Goal: Task Accomplishment & Management: Manage account settings

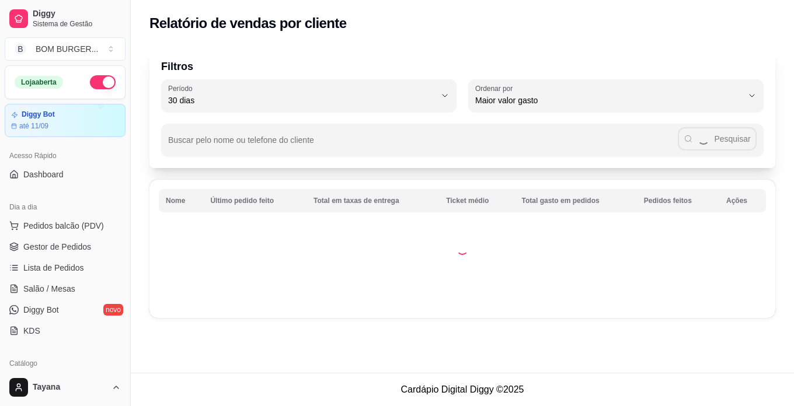
select select "30"
select select "HIGHEST_TOTAL_SPENT_WITH_ORDERS"
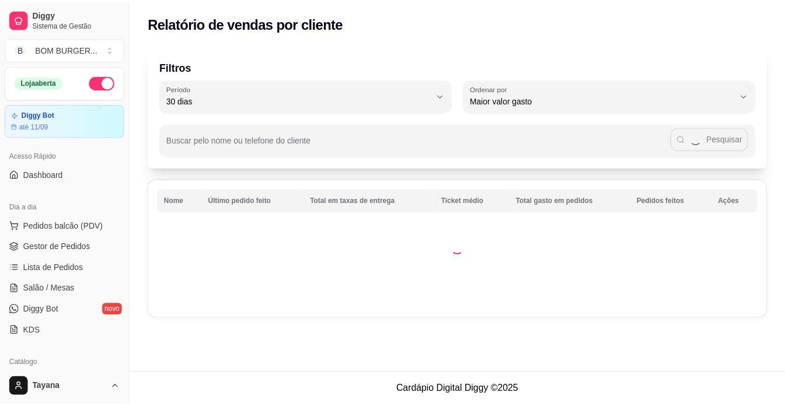
scroll to position [350, 0]
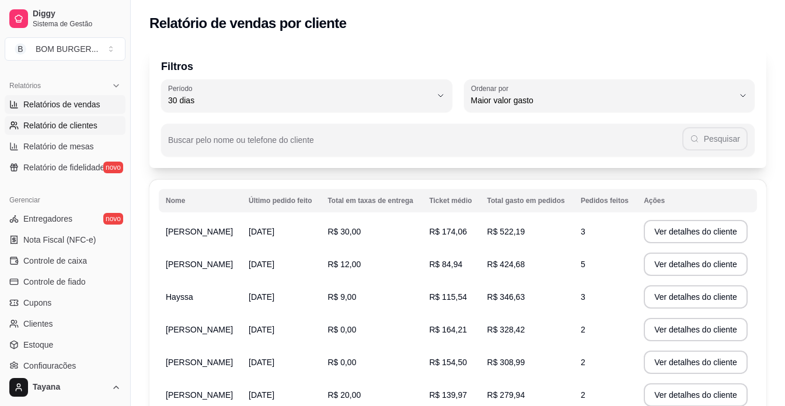
click at [72, 107] on span "Relatórios de vendas" at bounding box center [61, 105] width 77 height 12
select select "ALL"
select select "0"
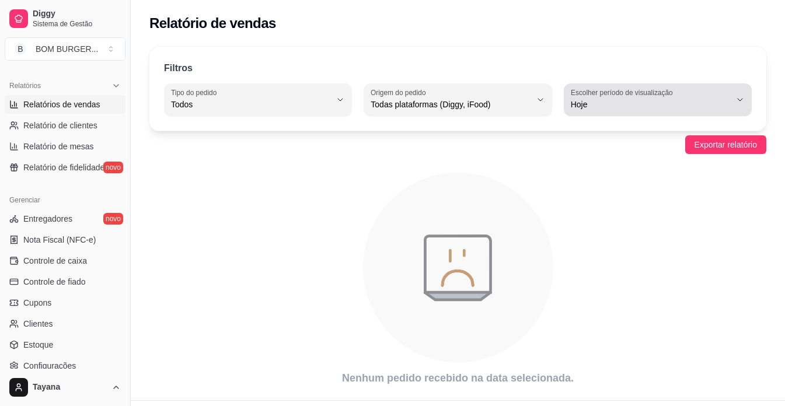
click at [738, 97] on icon "button" at bounding box center [739, 99] width 9 height 9
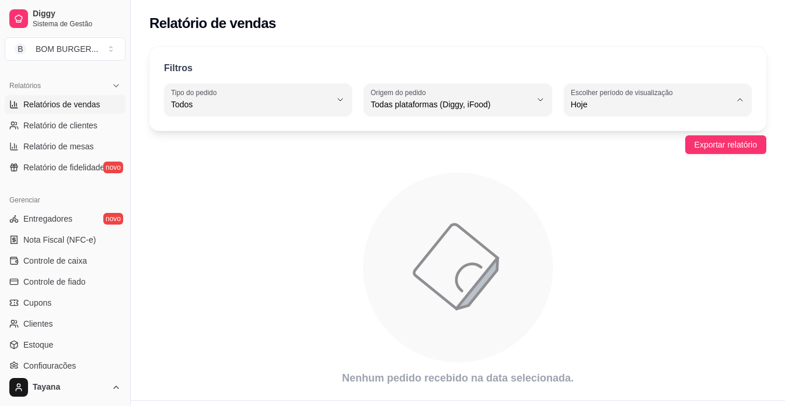
click at [621, 256] on li "Customizado" at bounding box center [658, 247] width 172 height 18
type input "-1"
select select "-1"
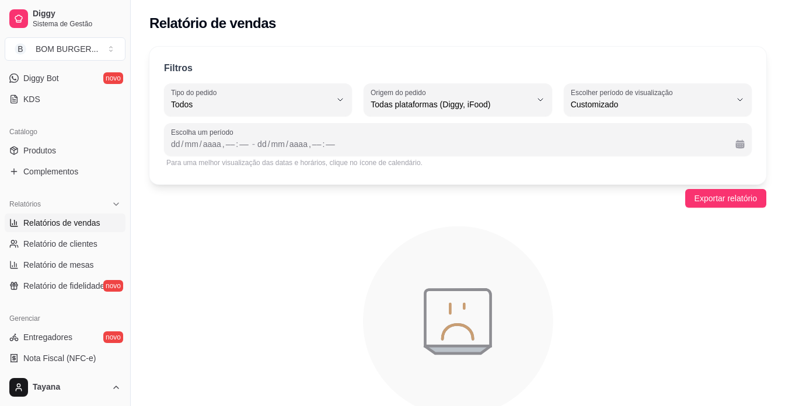
scroll to position [233, 0]
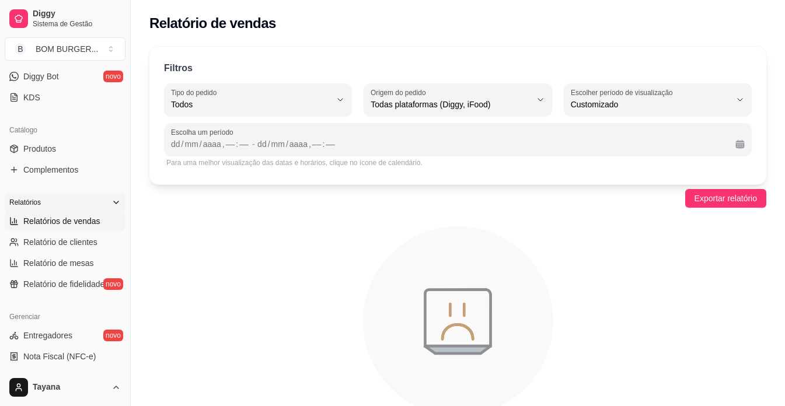
click at [111, 204] on icon at bounding box center [115, 202] width 9 height 9
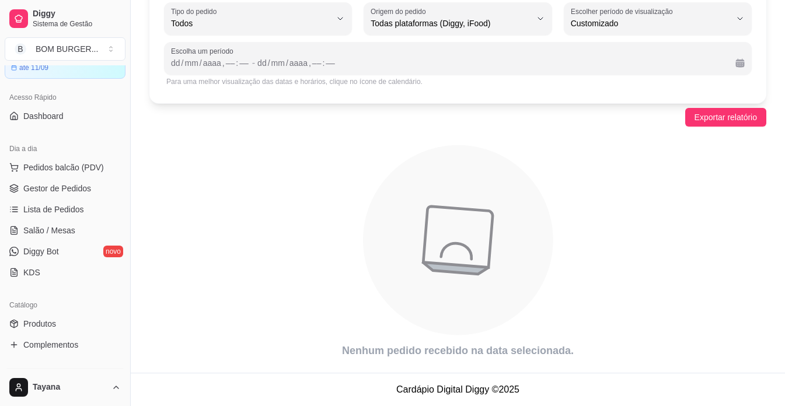
scroll to position [0, 0]
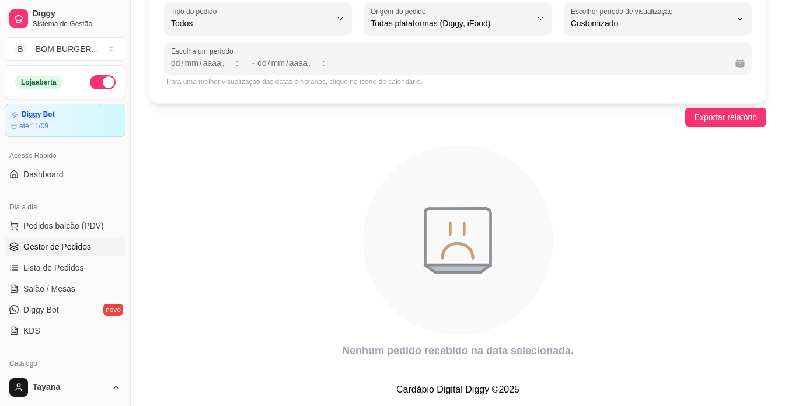
click at [58, 243] on span "Gestor de Pedidos" at bounding box center [57, 247] width 68 height 12
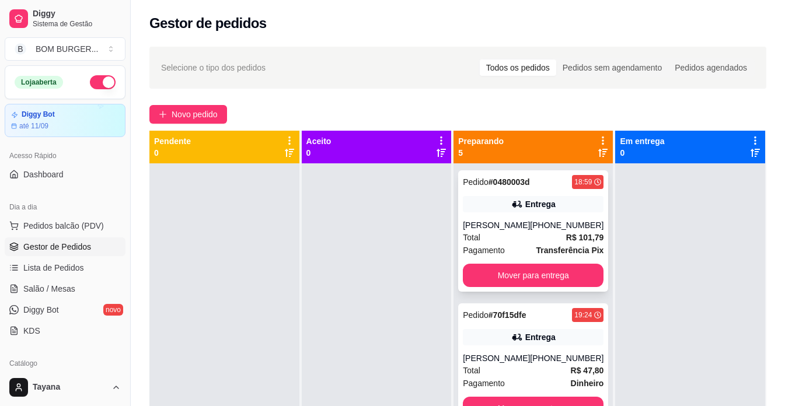
click at [574, 233] on strong "R$ 101,79" at bounding box center [585, 237] width 38 height 9
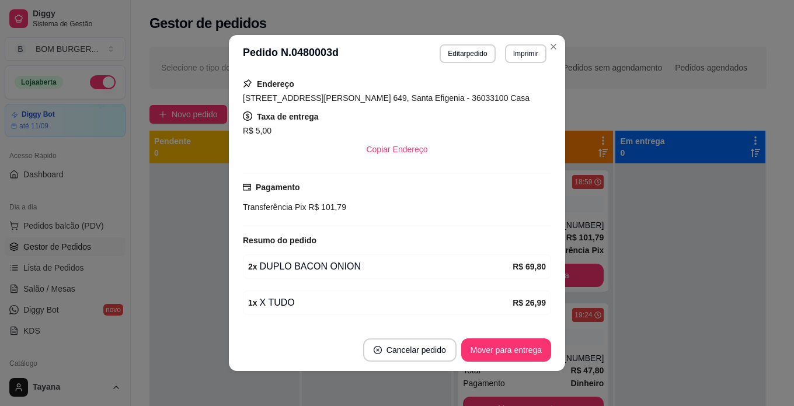
scroll to position [233, 0]
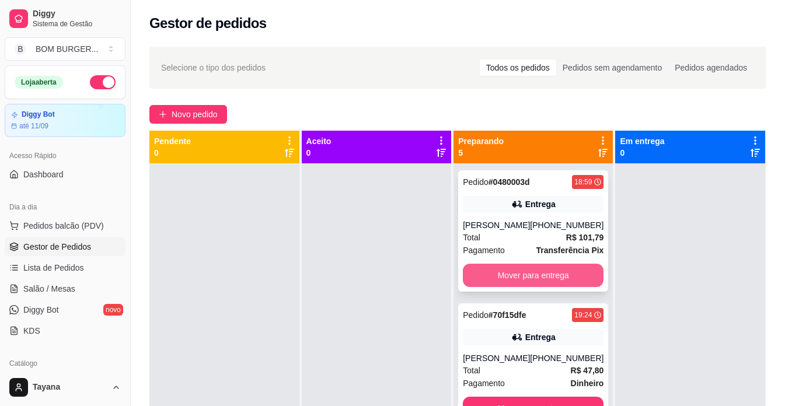
click at [550, 274] on button "Mover para entrega" at bounding box center [533, 275] width 141 height 23
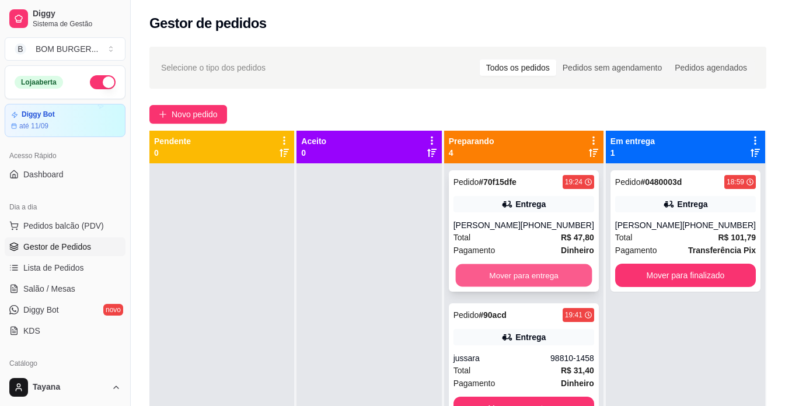
click at [549, 269] on button "Mover para entrega" at bounding box center [523, 275] width 137 height 23
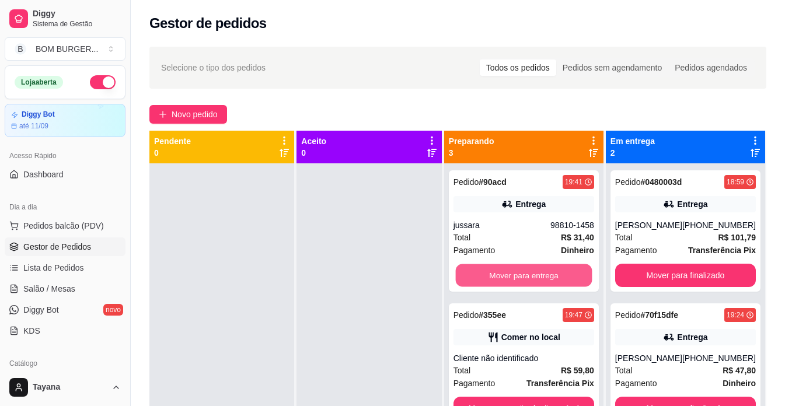
click at [549, 269] on button "Mover para entrega" at bounding box center [523, 275] width 137 height 23
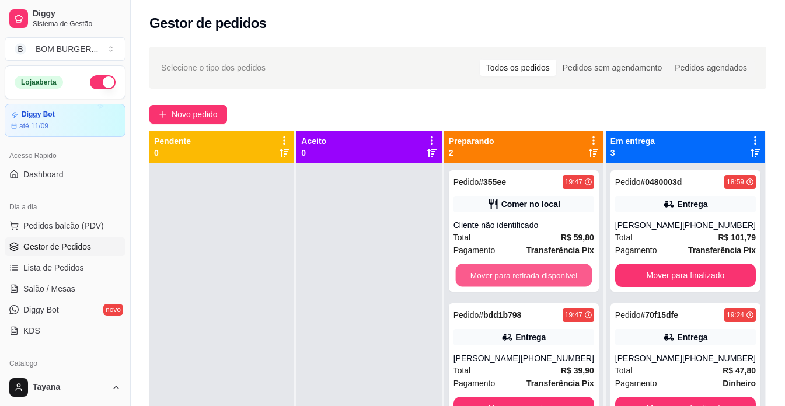
click at [549, 269] on button "Mover para retirada disponível" at bounding box center [523, 275] width 137 height 23
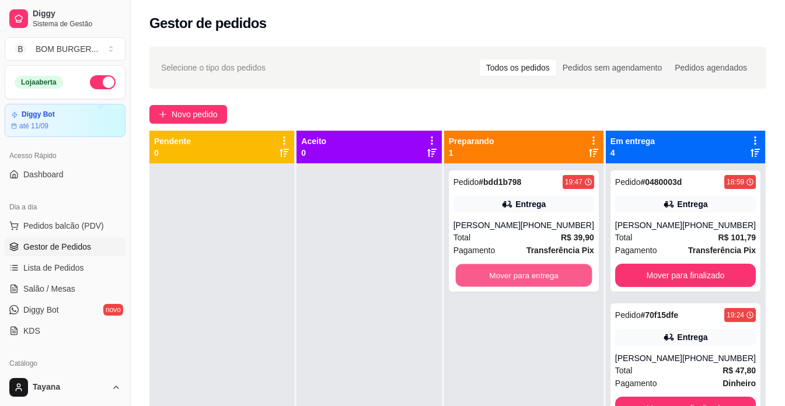
click at [549, 269] on button "Mover para entrega" at bounding box center [523, 275] width 137 height 23
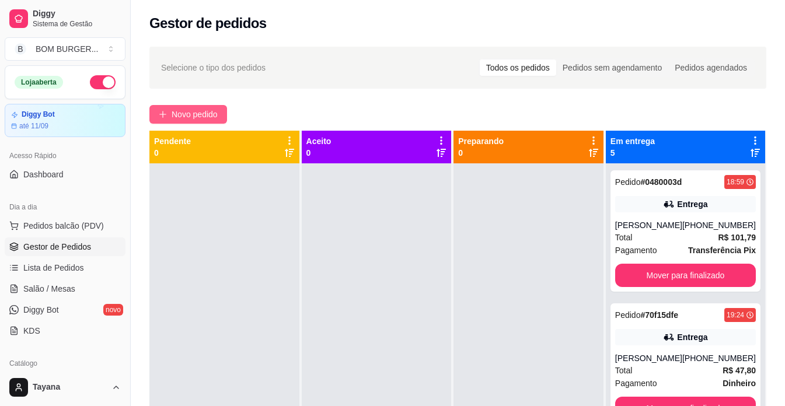
click at [163, 120] on button "Novo pedido" at bounding box center [188, 114] width 78 height 19
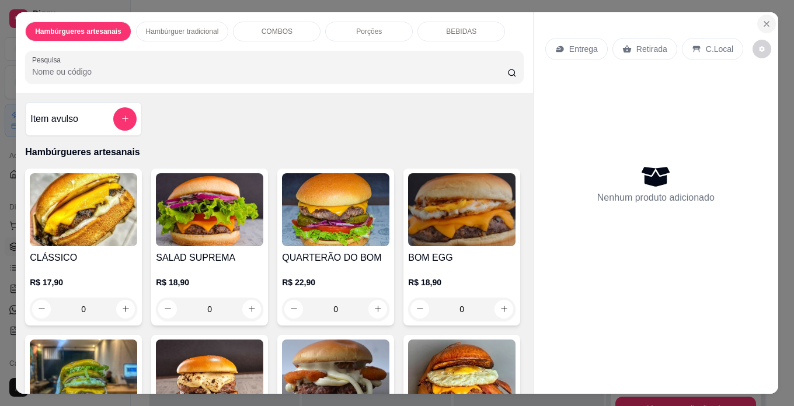
click at [762, 19] on icon "Close" at bounding box center [766, 23] width 9 height 9
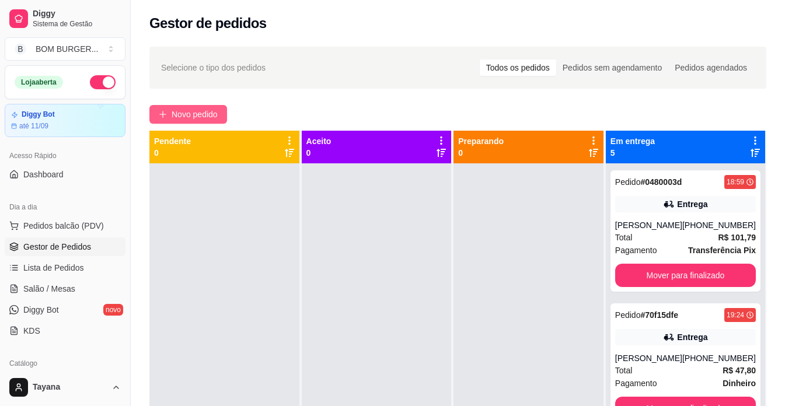
click at [223, 121] on button "Novo pedido" at bounding box center [188, 114] width 78 height 19
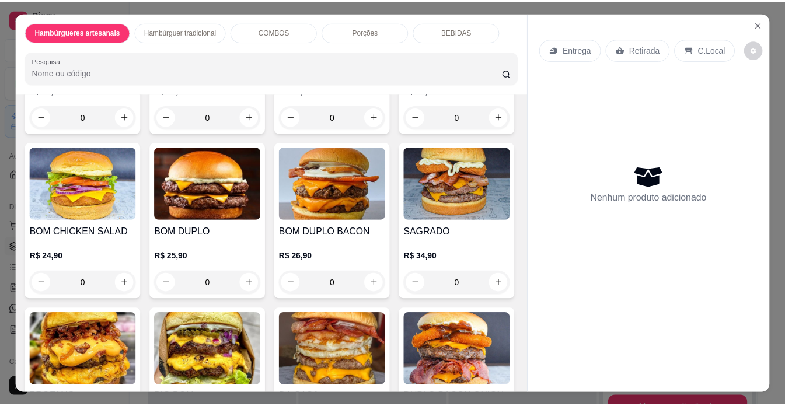
scroll to position [642, 0]
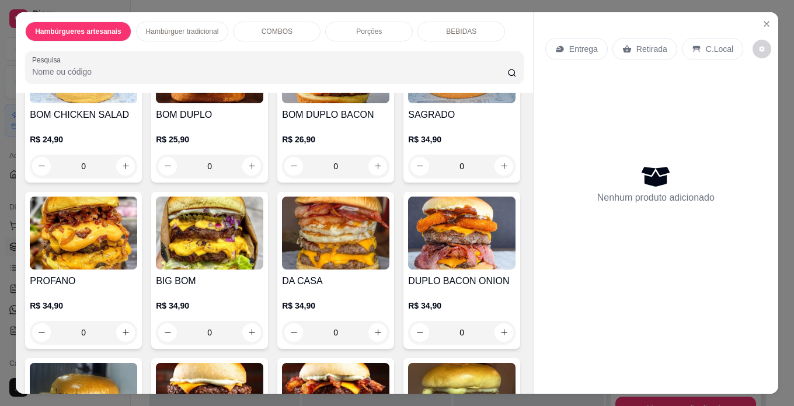
click at [374, 178] on div "0" at bounding box center [335, 166] width 107 height 23
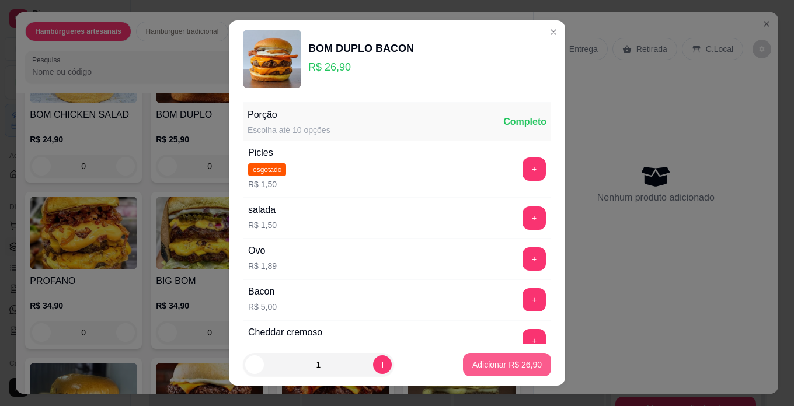
click at [497, 357] on button "Adicionar R$ 26,90" at bounding box center [507, 364] width 88 height 23
type input "1"
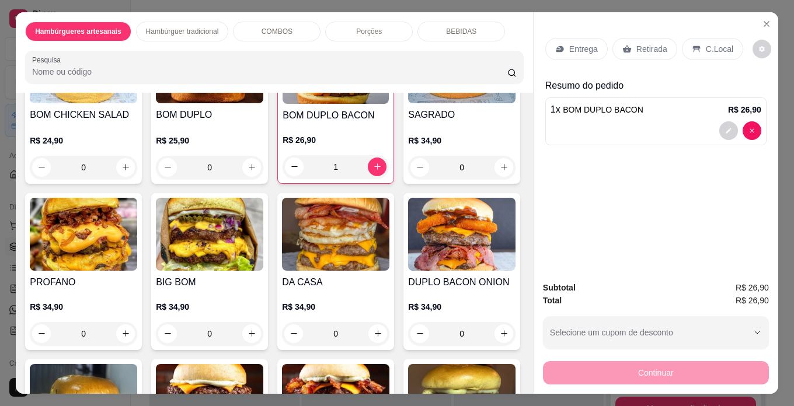
click at [710, 43] on p "C.Local" at bounding box center [719, 49] width 27 height 12
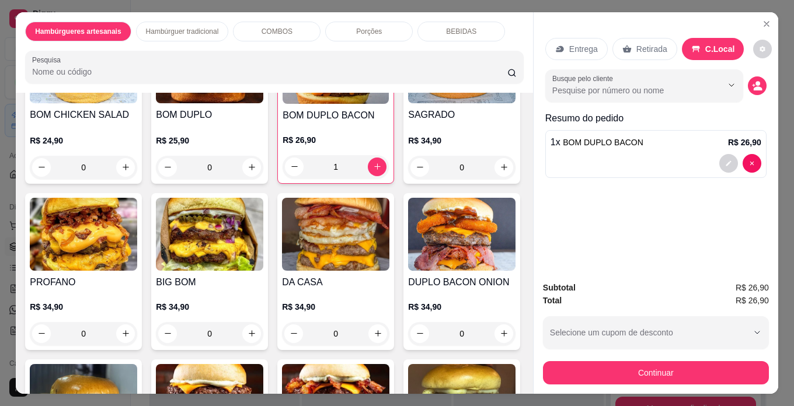
click at [636, 43] on p "Retirada" at bounding box center [651, 49] width 31 height 12
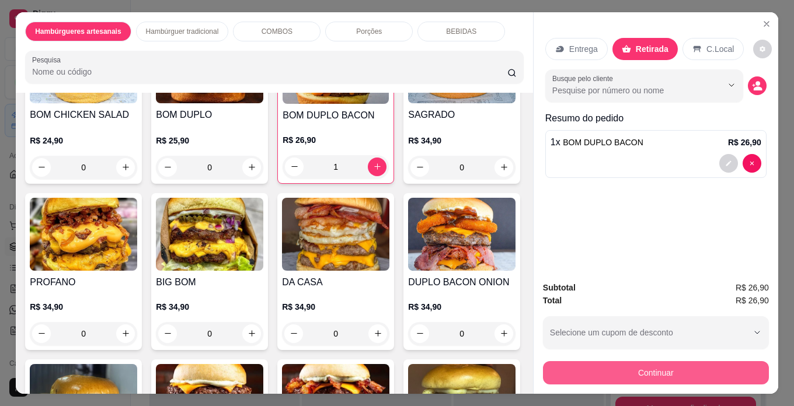
click at [681, 369] on button "Continuar" at bounding box center [656, 372] width 226 height 23
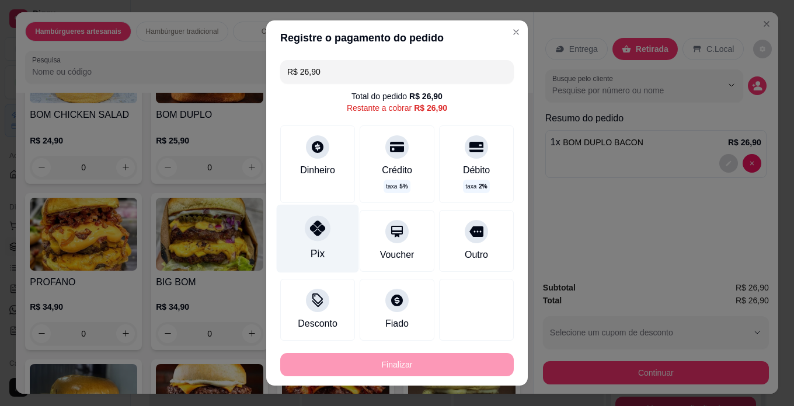
click at [310, 233] on icon at bounding box center [317, 228] width 15 height 15
type input "R$ 0,00"
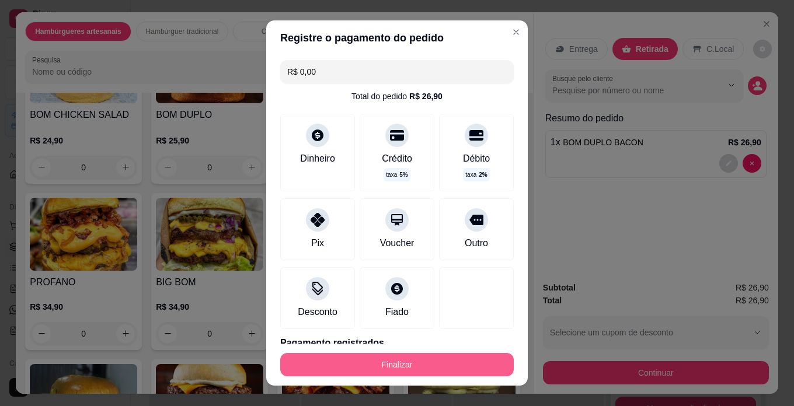
click at [423, 358] on button "Finalizar" at bounding box center [396, 364] width 233 height 23
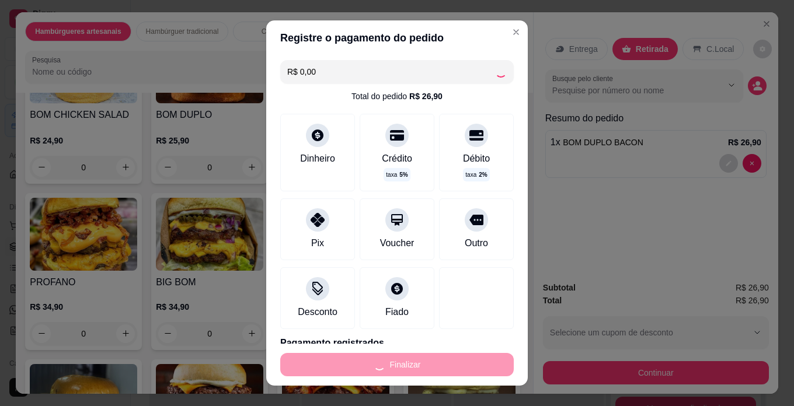
type input "0"
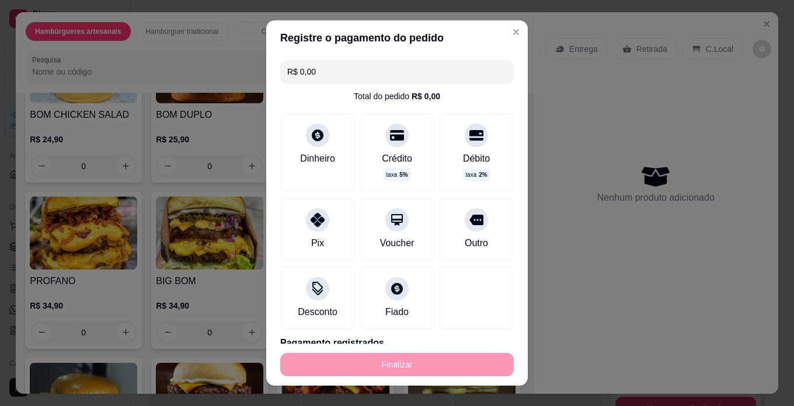
type input "-R$ 26,90"
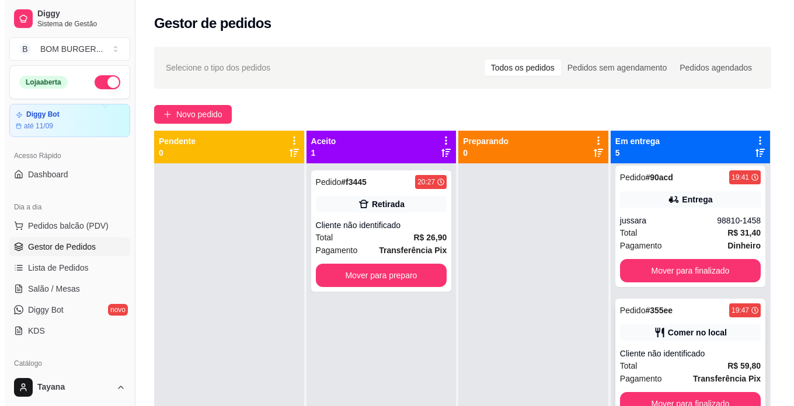
scroll to position [33, 0]
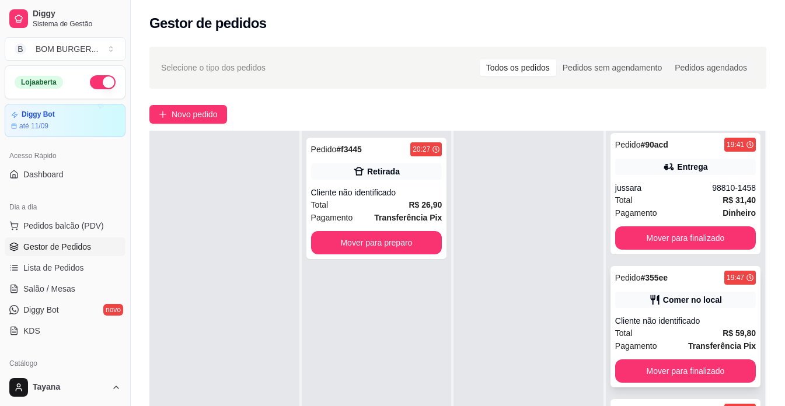
click at [651, 327] on div "Total R$ 59,80" at bounding box center [685, 333] width 141 height 13
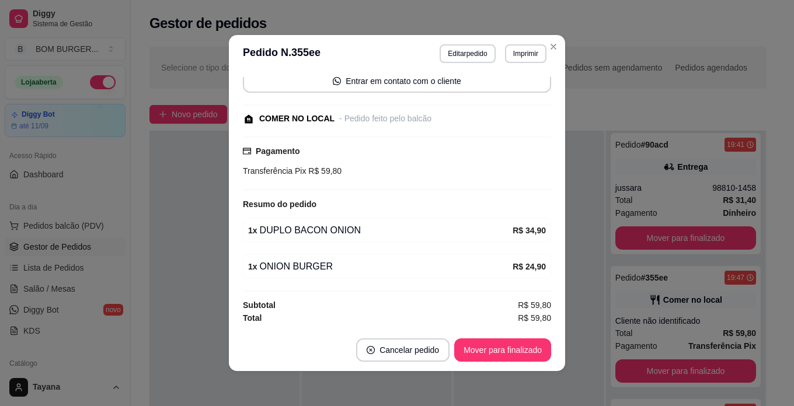
scroll to position [2, 0]
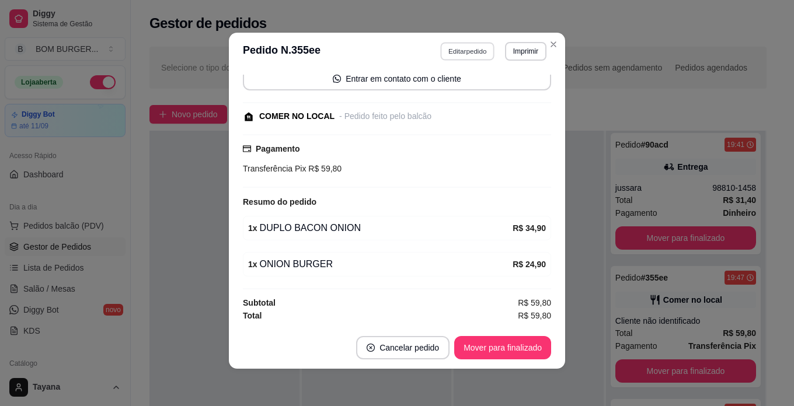
click at [451, 48] on button "Editar pedido" at bounding box center [468, 51] width 54 height 18
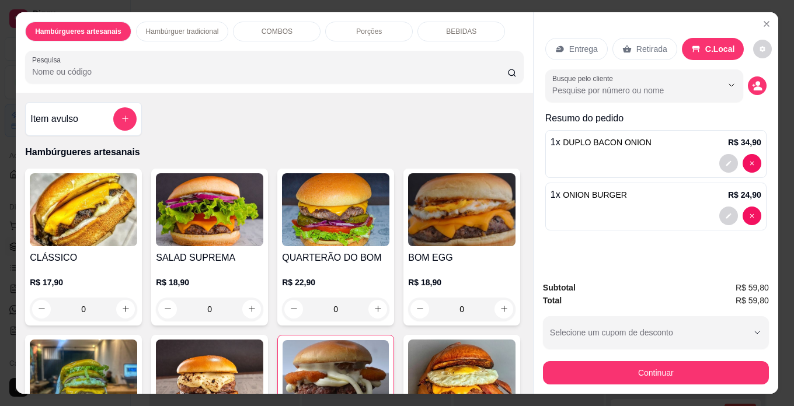
click at [446, 27] on p "BEBIDAS" at bounding box center [461, 31] width 30 height 9
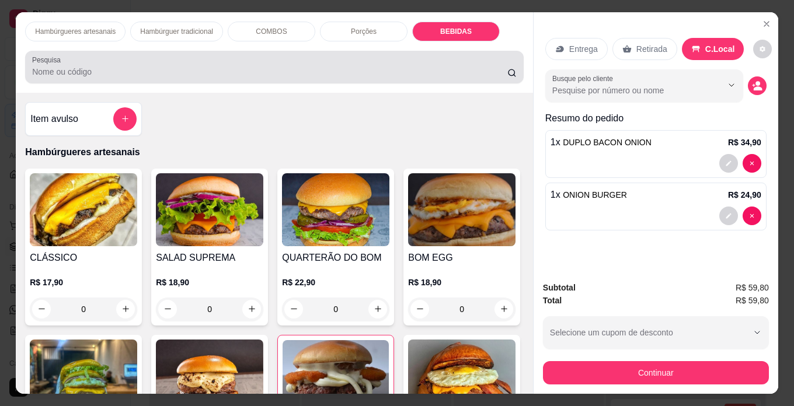
scroll to position [30, 0]
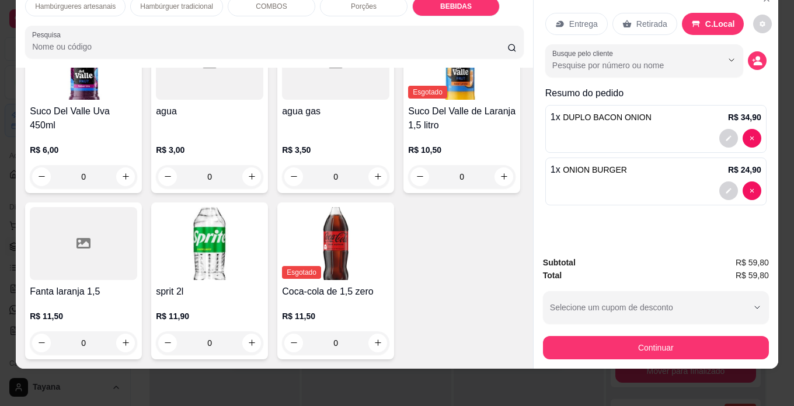
type input "1"
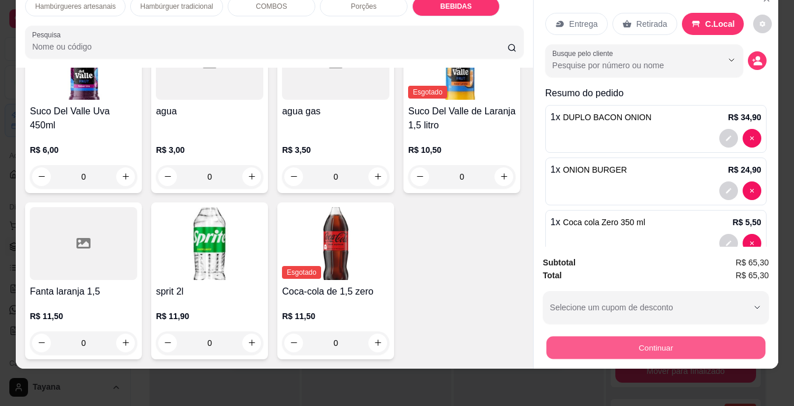
click at [714, 341] on button "Continuar" at bounding box center [655, 348] width 219 height 23
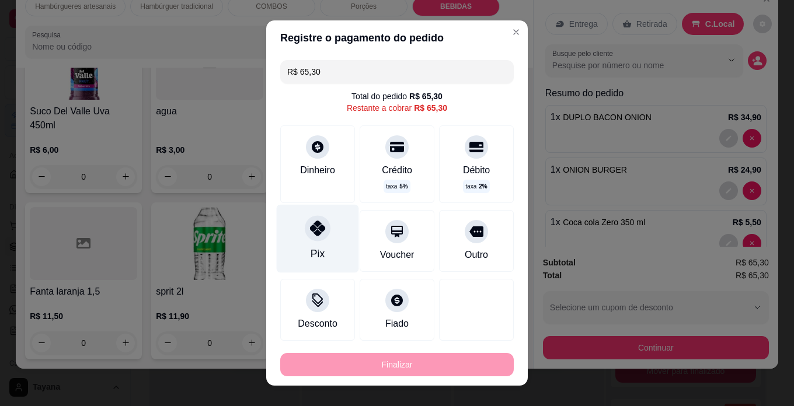
click at [310, 231] on icon at bounding box center [317, 228] width 15 height 15
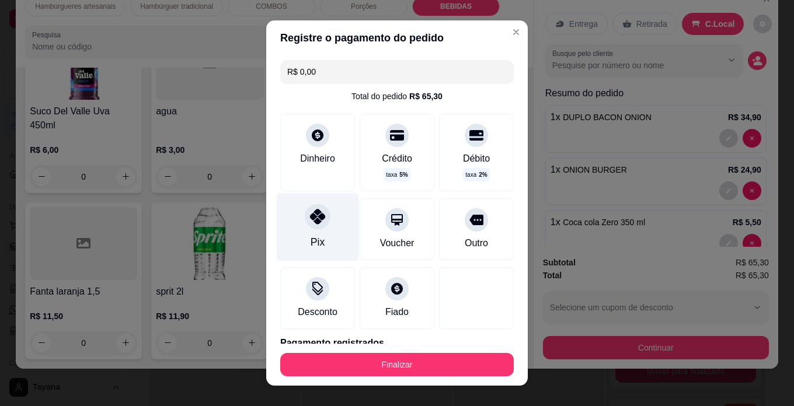
type input "R$ 0,00"
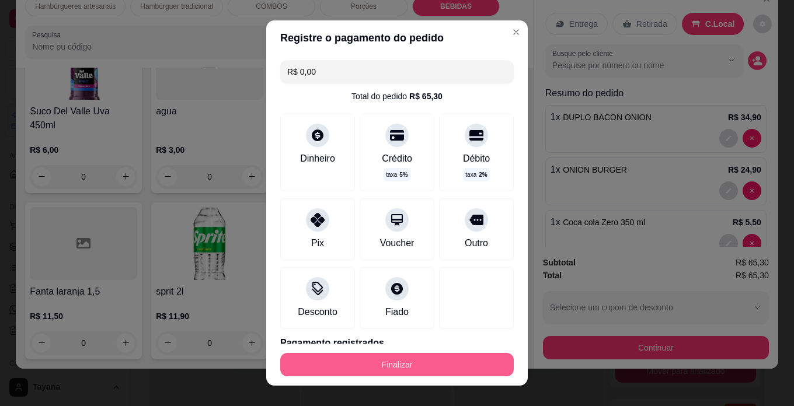
click at [434, 355] on button "Finalizar" at bounding box center [396, 364] width 233 height 23
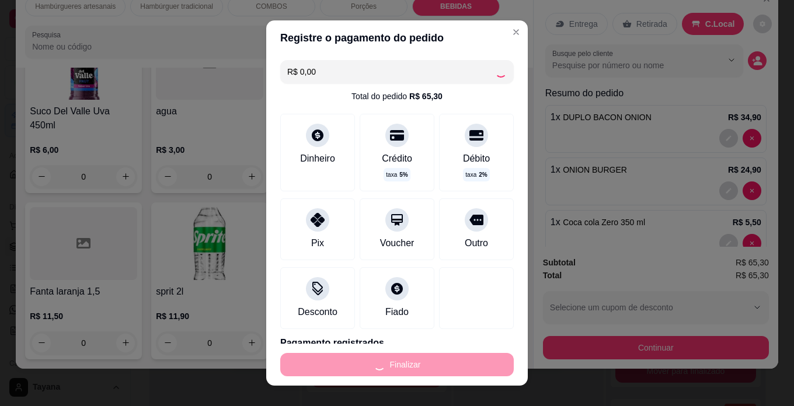
type input "0"
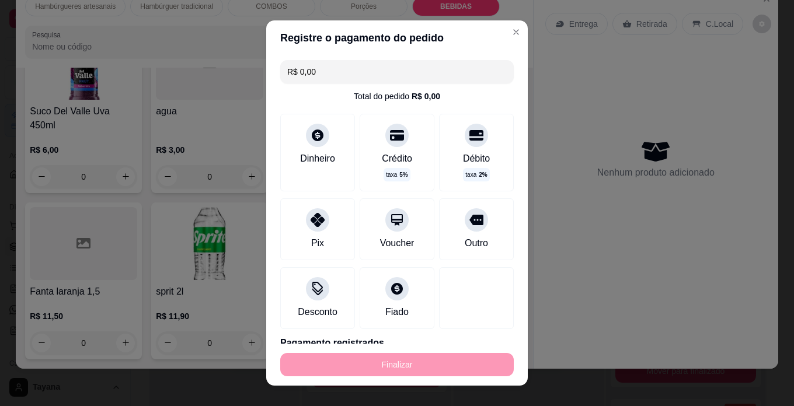
type input "-R$ 65,30"
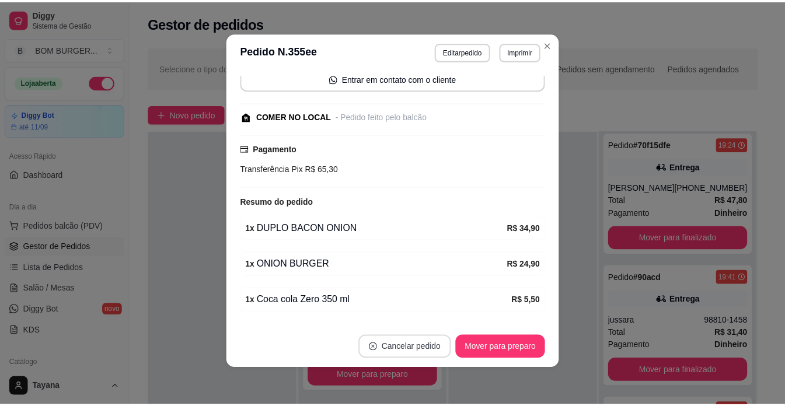
scroll to position [138, 0]
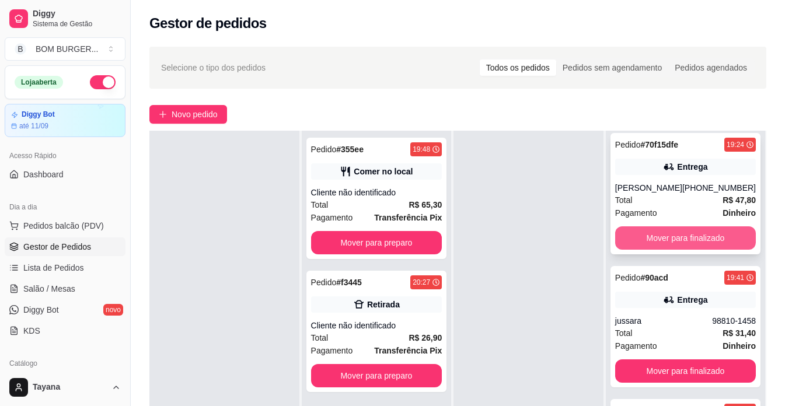
click at [650, 245] on button "Mover para finalizado" at bounding box center [685, 237] width 141 height 23
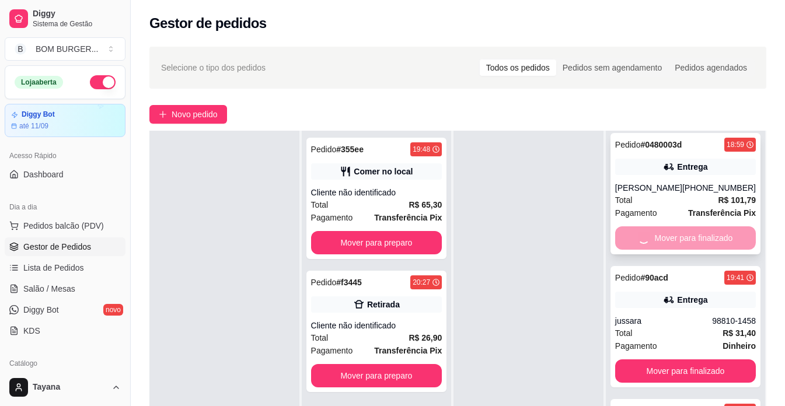
scroll to position [0, 0]
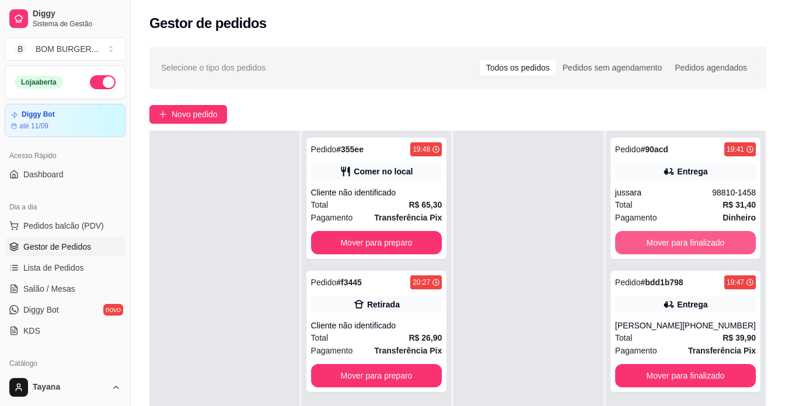
click at [646, 245] on button "Mover para finalizado" at bounding box center [685, 242] width 141 height 23
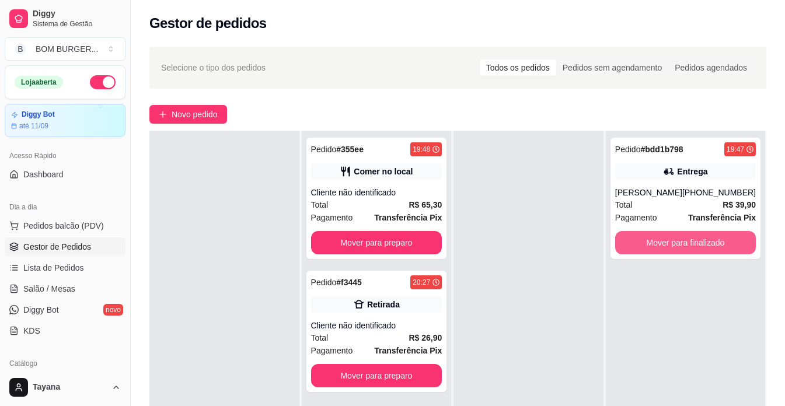
click at [646, 245] on button "Mover para finalizado" at bounding box center [685, 242] width 141 height 23
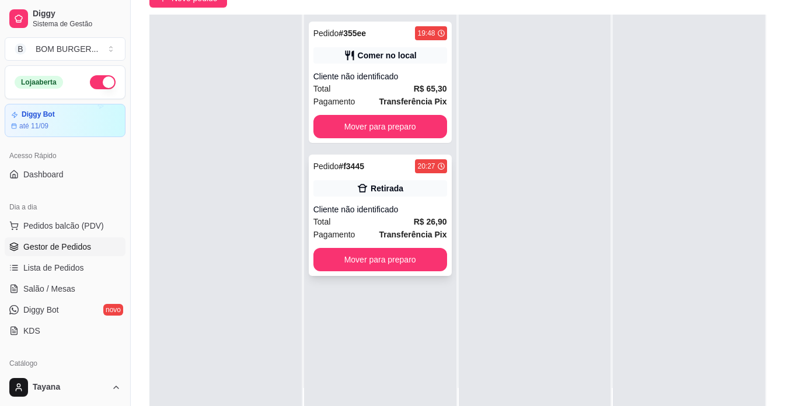
scroll to position [117, 0]
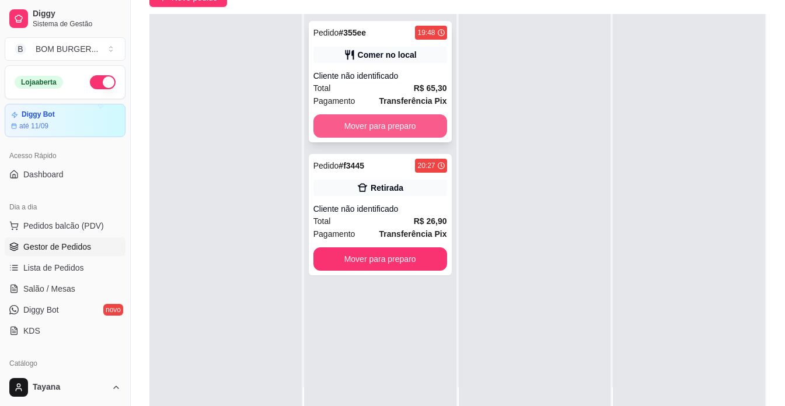
click at [397, 120] on button "Mover para preparo" at bounding box center [380, 125] width 134 height 23
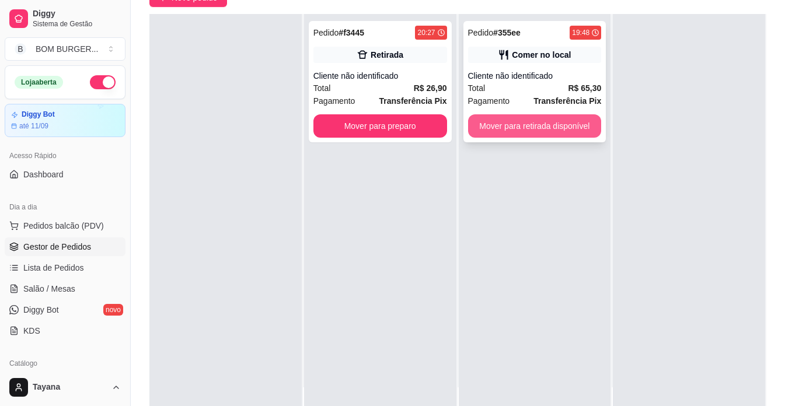
click at [522, 127] on button "Mover para retirada disponível" at bounding box center [535, 125] width 134 height 23
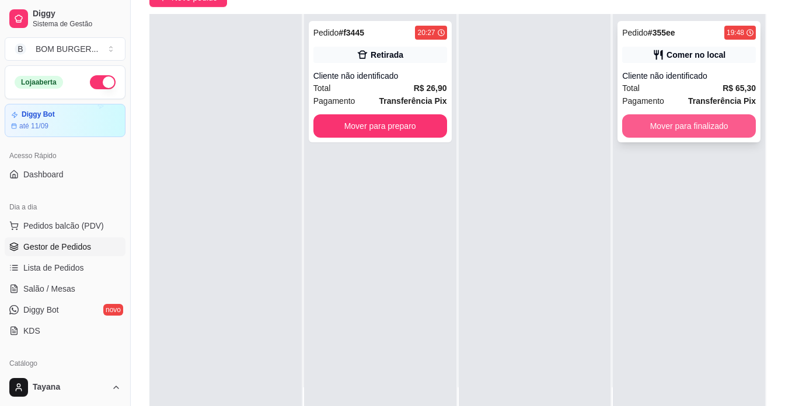
click at [674, 134] on button "Mover para finalizado" at bounding box center [689, 125] width 134 height 23
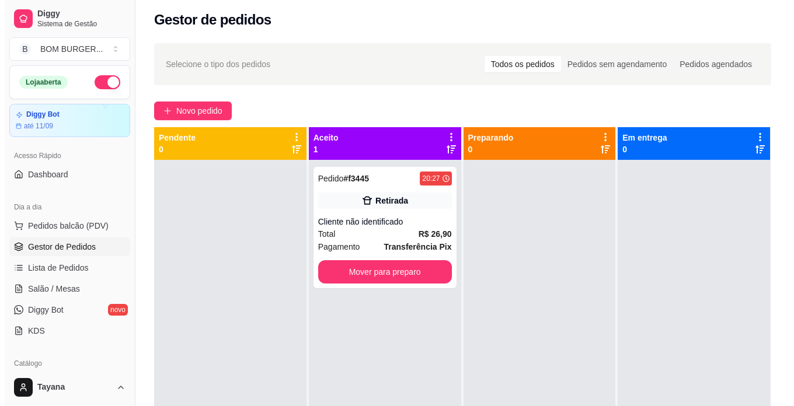
scroll to position [0, 0]
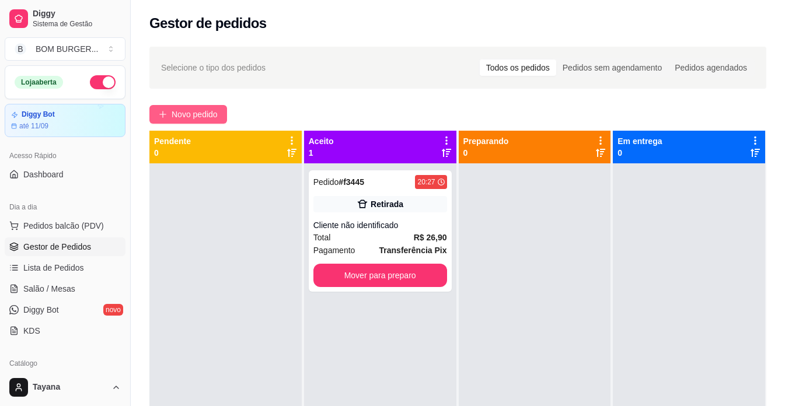
click at [202, 108] on span "Novo pedido" at bounding box center [195, 114] width 46 height 13
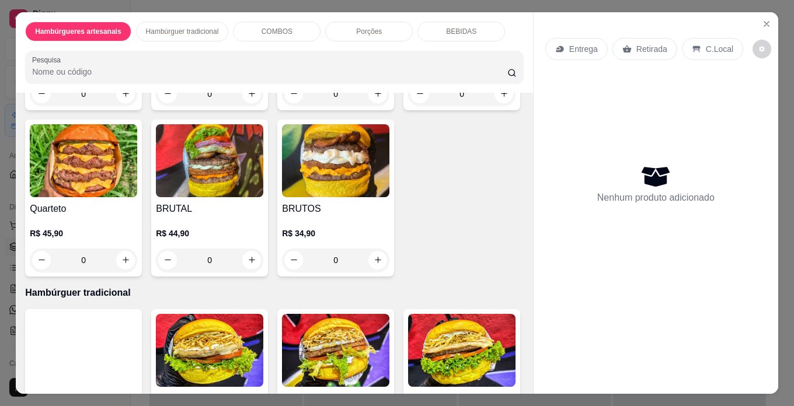
scroll to position [1051, 0]
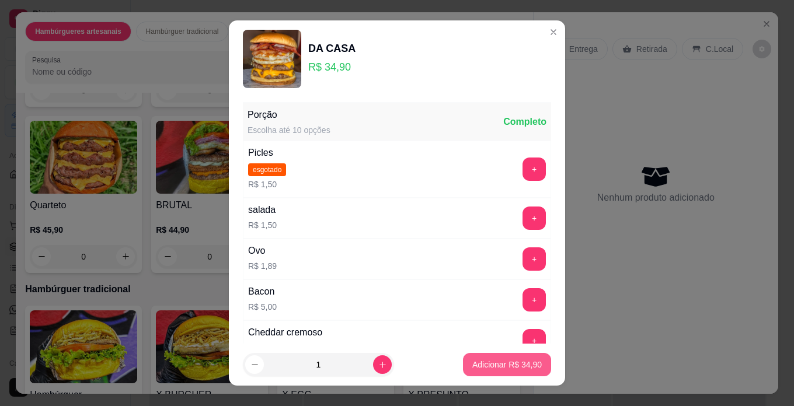
click at [482, 359] on p "Adicionar R$ 34,90" at bounding box center [506, 365] width 69 height 12
type input "1"
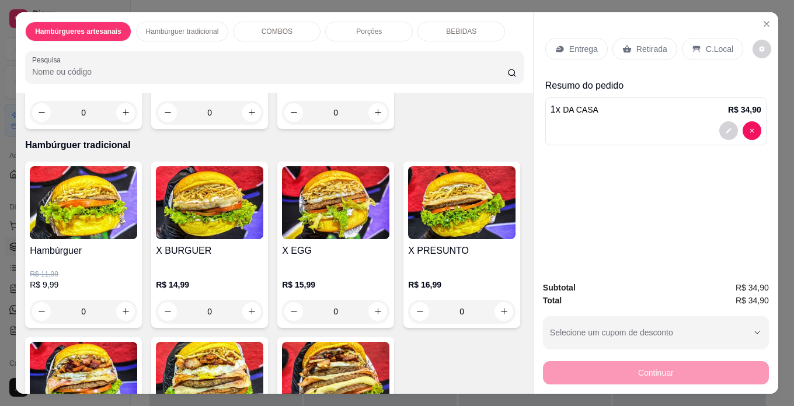
scroll to position [1284, 0]
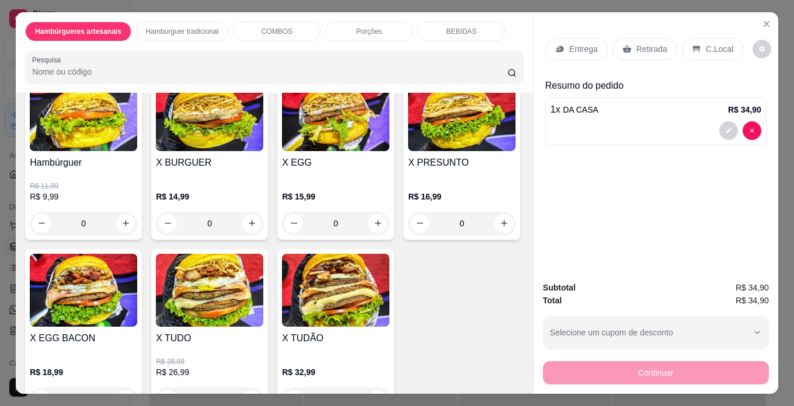
click at [372, 36] on div "0" at bounding box center [335, 24] width 107 height 23
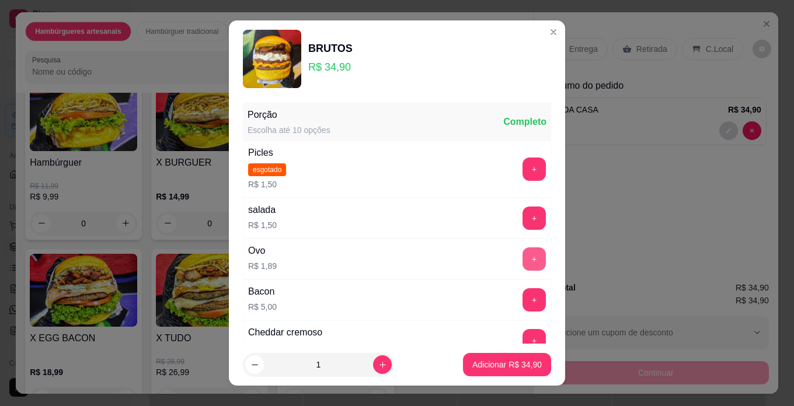
click at [522, 258] on button "+" at bounding box center [533, 258] width 23 height 23
click at [501, 364] on p "Adicionar R$ 36,79" at bounding box center [506, 365] width 69 height 12
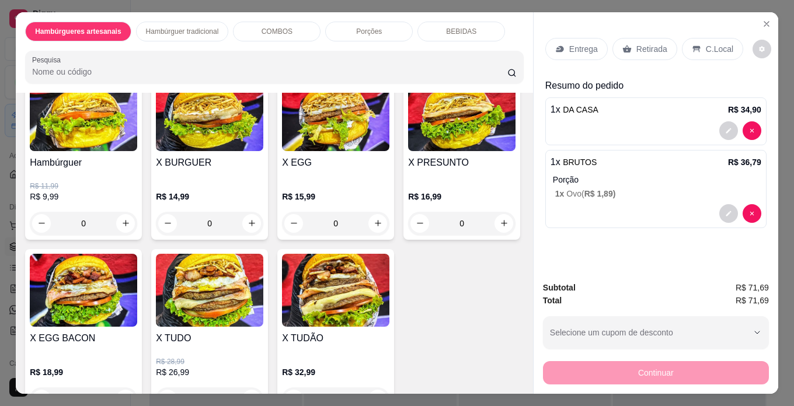
click at [716, 43] on p "C.Local" at bounding box center [719, 49] width 27 height 12
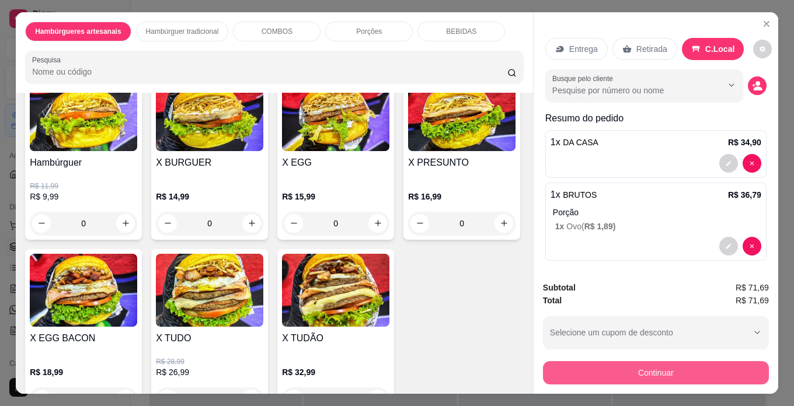
click at [615, 367] on button "Continuar" at bounding box center [656, 372] width 226 height 23
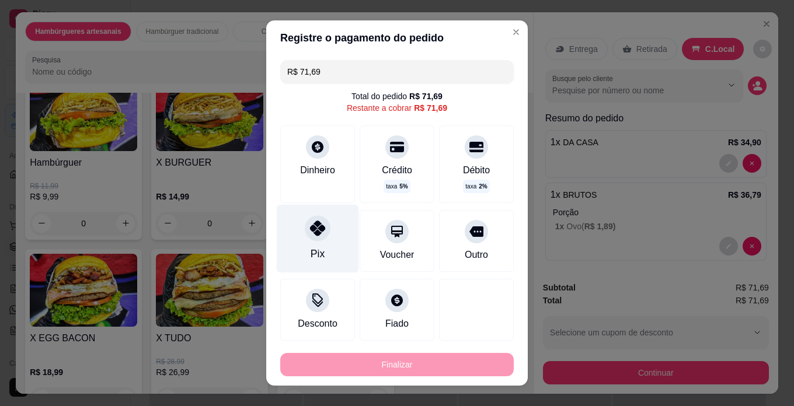
click at [313, 229] on icon at bounding box center [317, 228] width 15 height 15
type input "R$ 0,00"
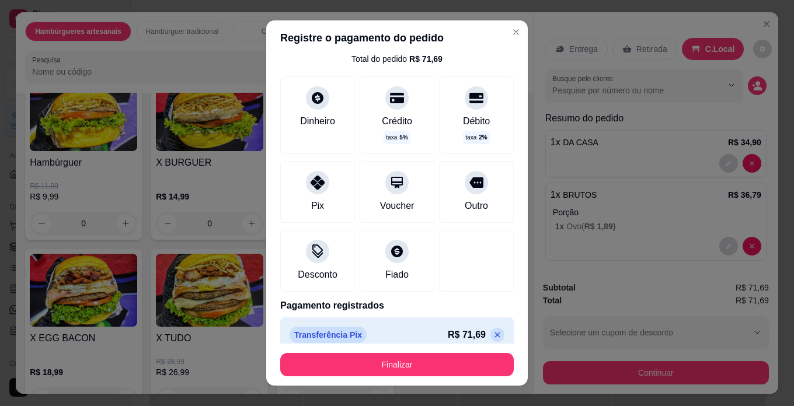
click at [407, 362] on button "Finalizar" at bounding box center [396, 364] width 233 height 23
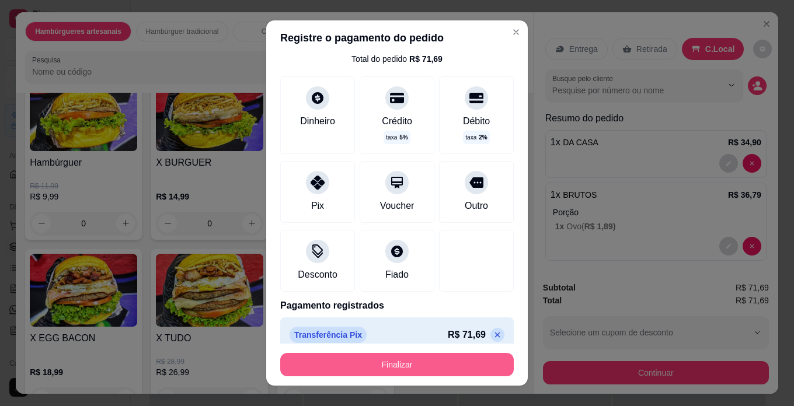
scroll to position [51, 0]
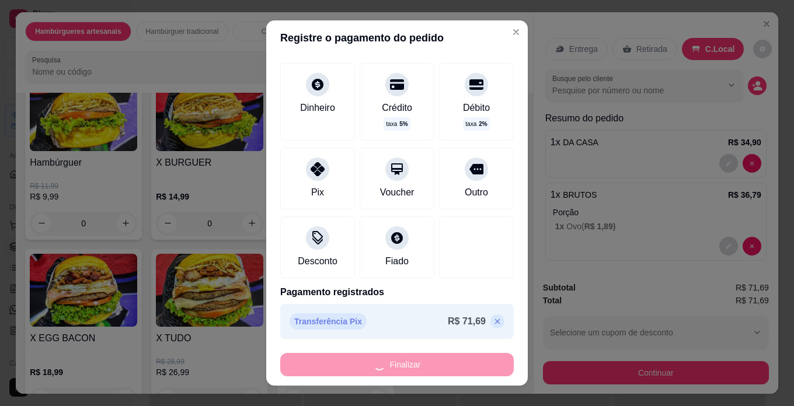
type input "0"
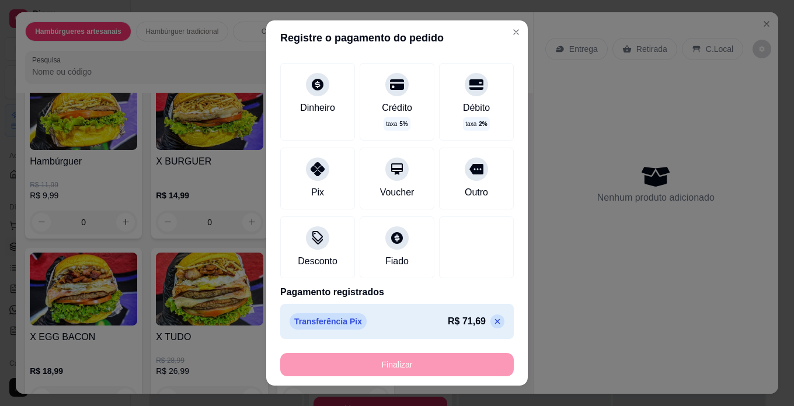
type input "-R$ 71,69"
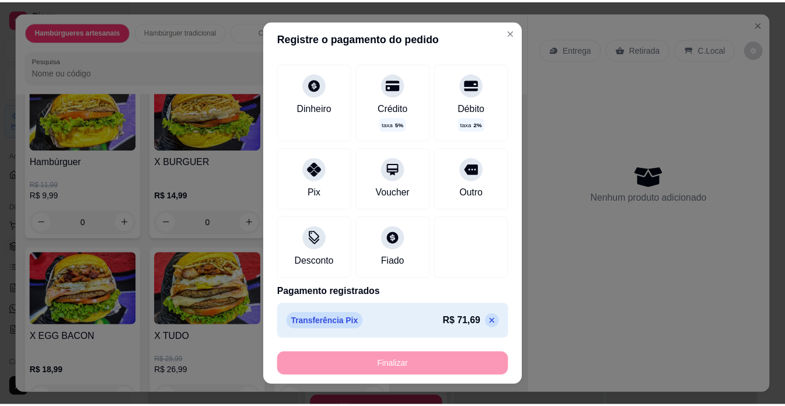
scroll to position [1283, 0]
